Goal: Transaction & Acquisition: Purchase product/service

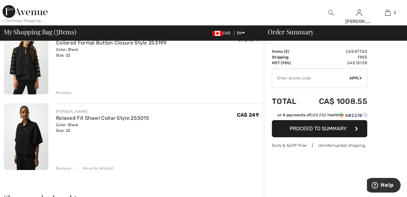
scroll to position [141, 0]
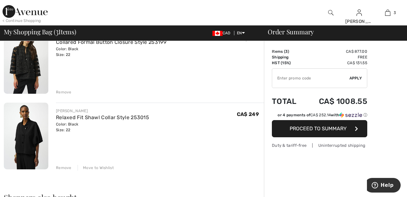
click at [104, 164] on div "Remove Move to Wishlist" at bounding box center [160, 167] width 208 height 7
click at [98, 169] on div "Move to Wishlist" at bounding box center [96, 168] width 36 height 6
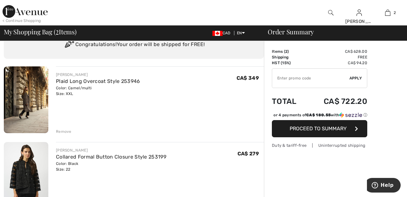
scroll to position [27, 0]
click at [62, 131] on div "Remove" at bounding box center [64, 131] width 16 height 6
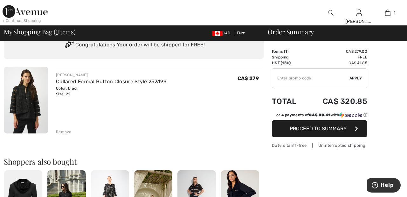
scroll to position [0, 0]
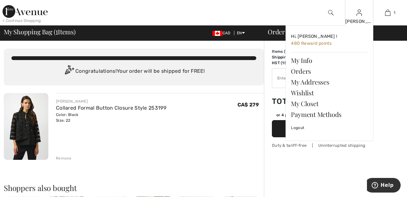
click at [361, 14] on img at bounding box center [358, 13] width 5 height 8
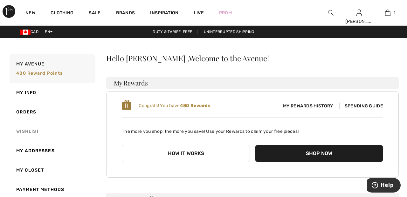
click at [31, 134] on link "Wishlist" at bounding box center [51, 131] width 87 height 19
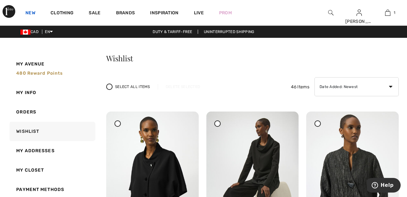
click at [32, 12] on link "New" at bounding box center [30, 13] width 10 height 7
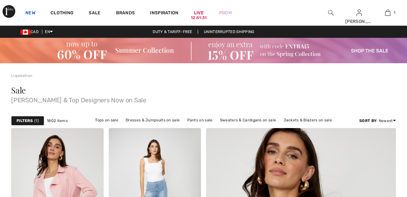
click at [31, 12] on link "New" at bounding box center [30, 13] width 10 height 7
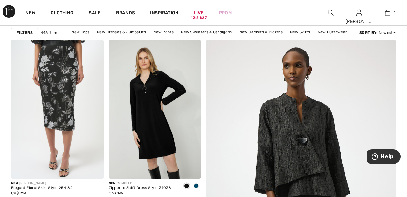
scroll to position [94, 0]
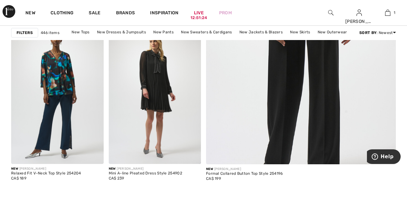
click at [298, 79] on img at bounding box center [301, 22] width 228 height 342
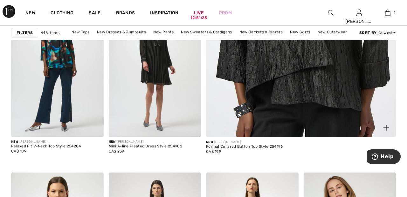
scroll to position [307, 0]
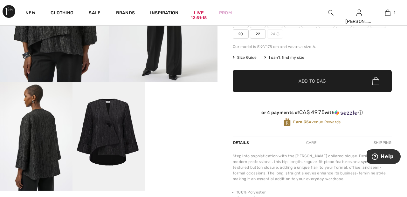
scroll to position [145, 0]
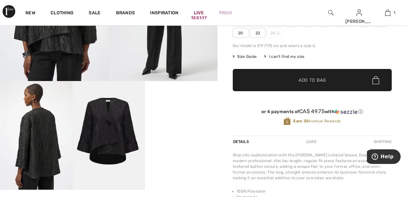
click at [187, 117] on video "Your browser does not support the video tag." at bounding box center [181, 99] width 72 height 36
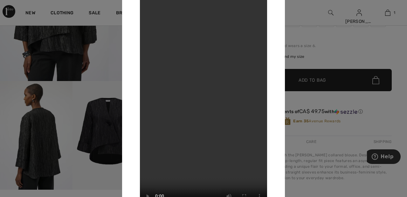
click at [41, 138] on div at bounding box center [203, 98] width 407 height 197
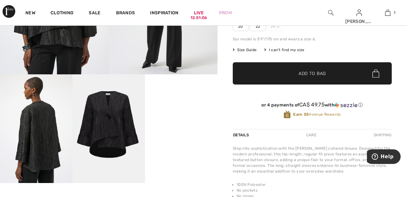
scroll to position [154, 0]
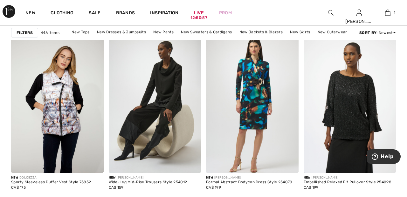
scroll to position [619, 0]
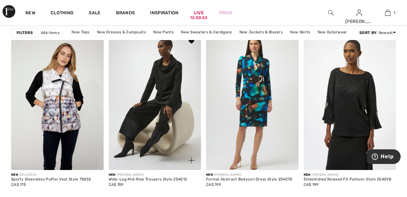
click at [168, 107] on img at bounding box center [155, 100] width 93 height 139
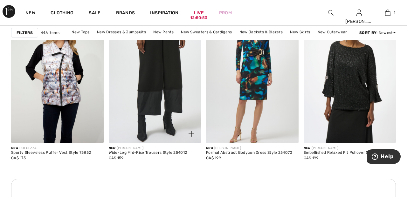
scroll to position [650, 0]
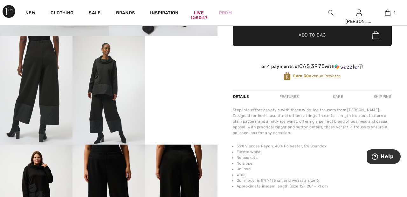
scroll to position [191, 0]
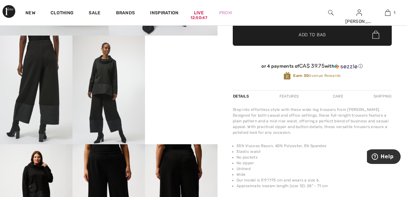
click at [185, 72] on video "Your browser does not support the video tag." at bounding box center [181, 54] width 72 height 36
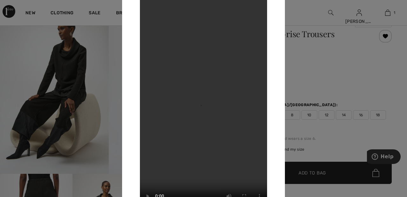
scroll to position [54, 0]
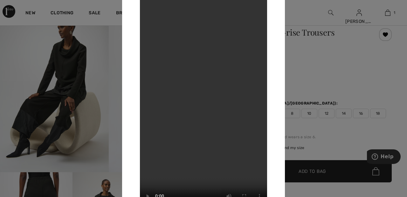
click at [302, 14] on div at bounding box center [203, 98] width 407 height 197
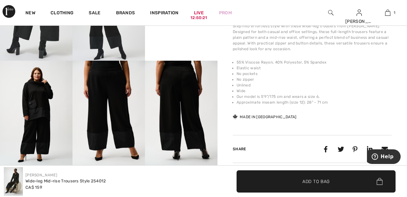
scroll to position [275, 0]
click at [39, 100] on img at bounding box center [36, 114] width 72 height 109
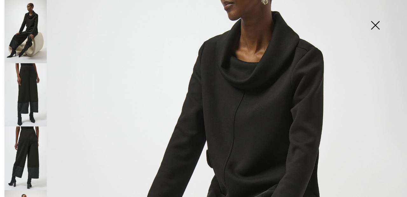
scroll to position [0, 0]
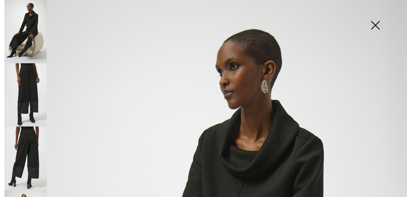
click at [378, 28] on img at bounding box center [375, 26] width 32 height 33
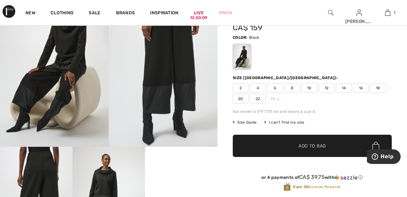
scroll to position [79, 0]
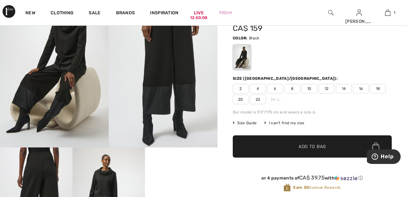
click at [259, 96] on span "22" at bounding box center [258, 100] width 16 height 10
click at [313, 148] on span "Add to Bag" at bounding box center [312, 146] width 27 height 7
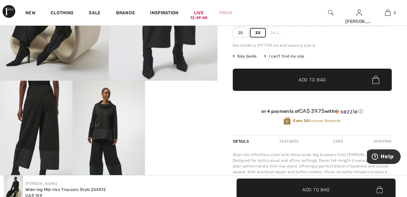
scroll to position [0, 0]
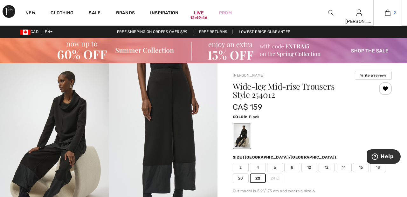
click at [388, 11] on img at bounding box center [387, 13] width 5 height 8
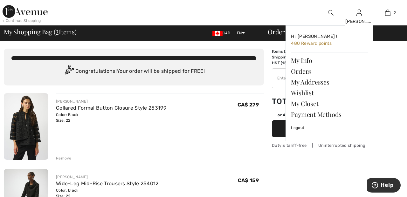
click at [359, 15] on img at bounding box center [358, 13] width 5 height 8
